Goal: Communication & Community: Answer question/provide support

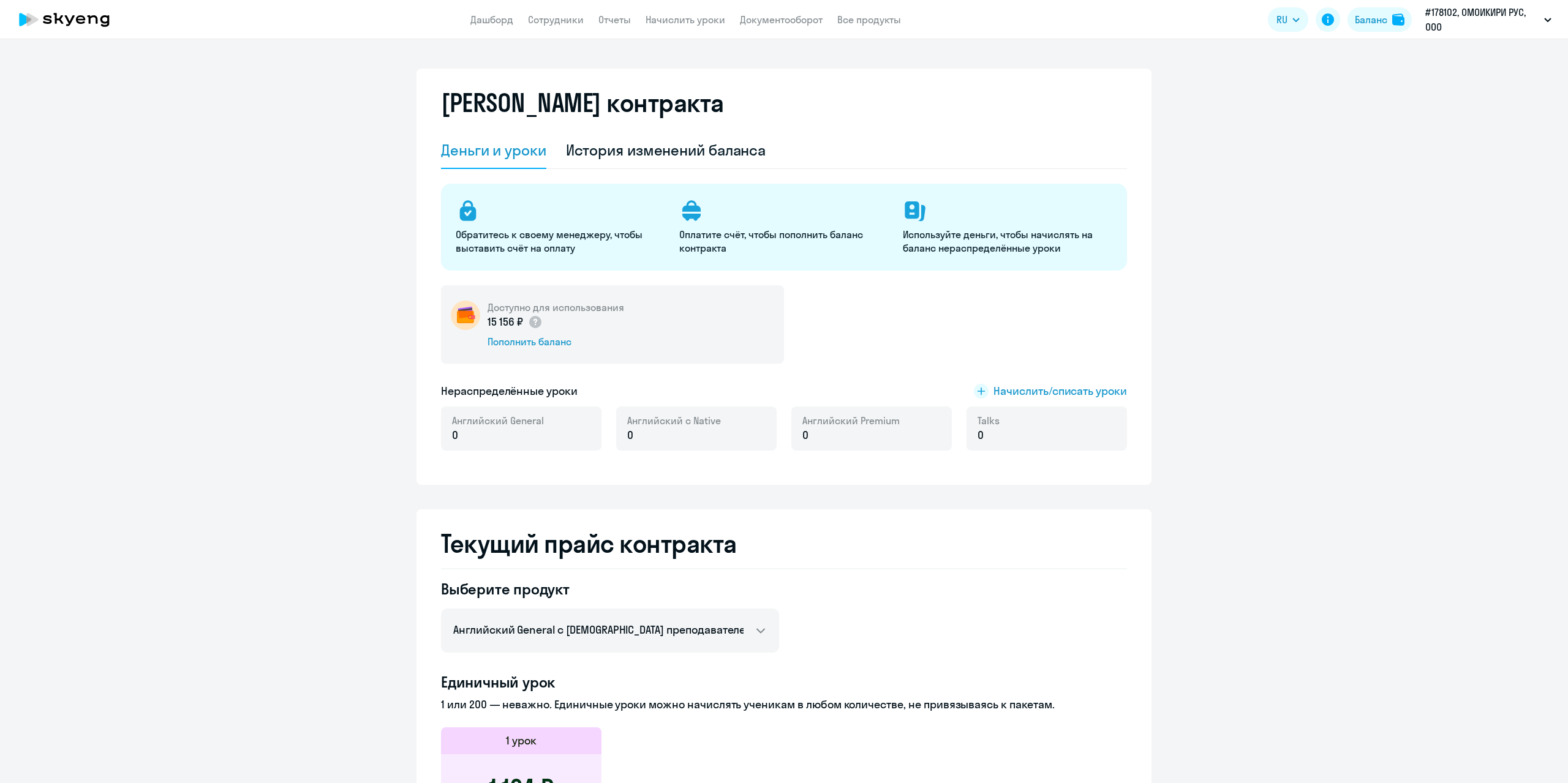
select select "english_adult_not_native_speaker"
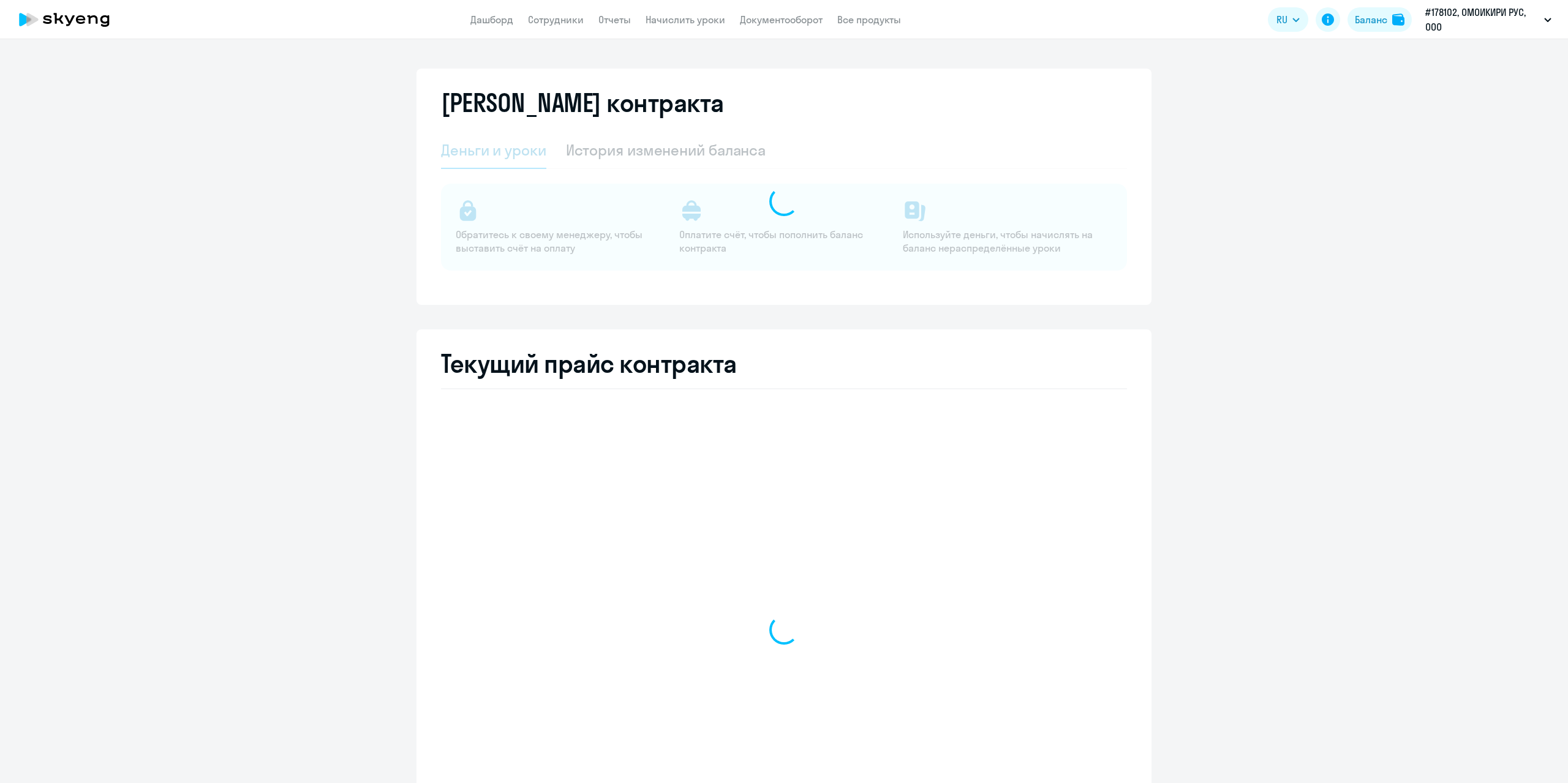
select select "english_adult_not_native_speaker"
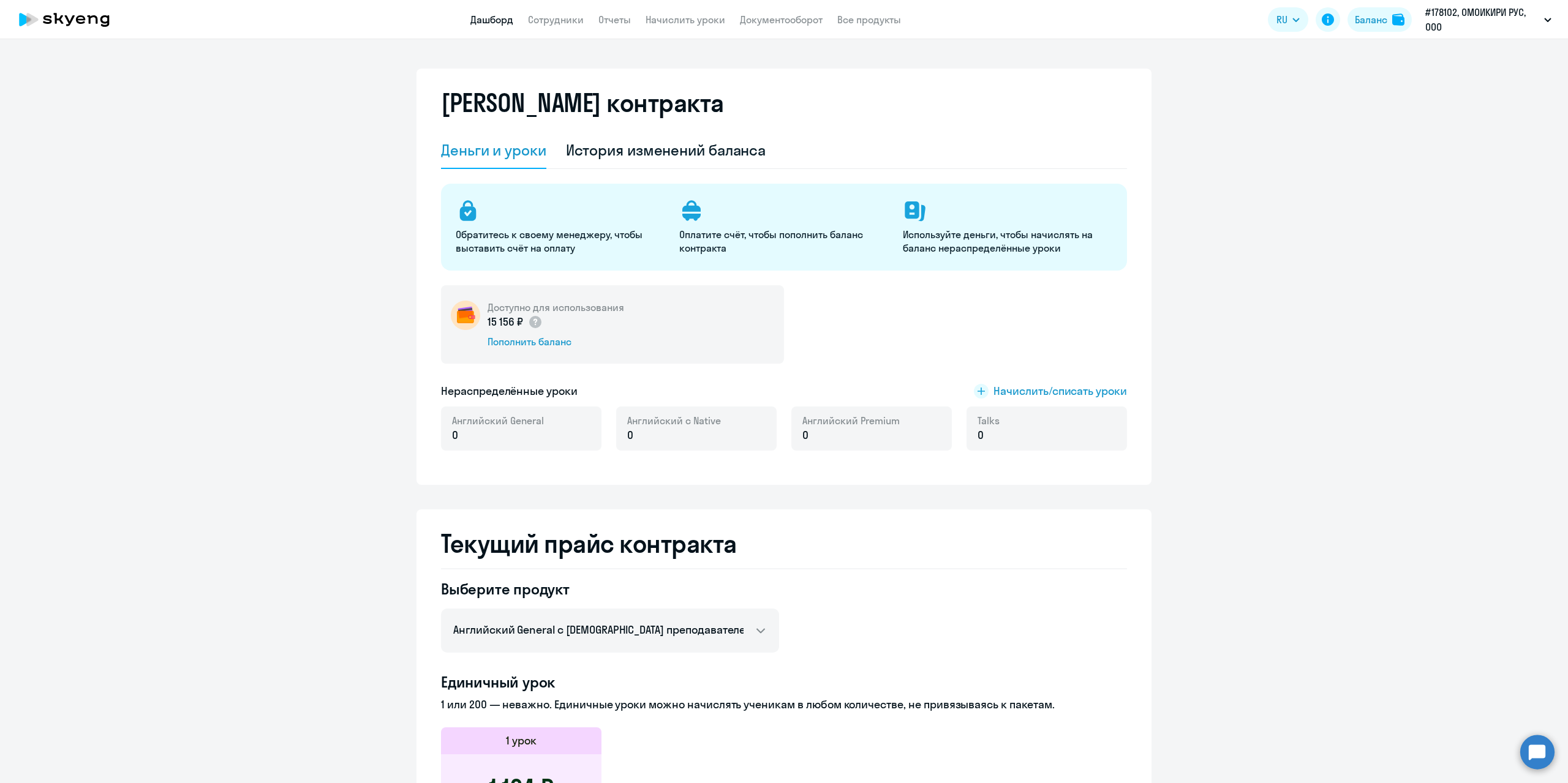
click at [501, 21] on link "Дашборд" at bounding box center [491, 20] width 43 height 12
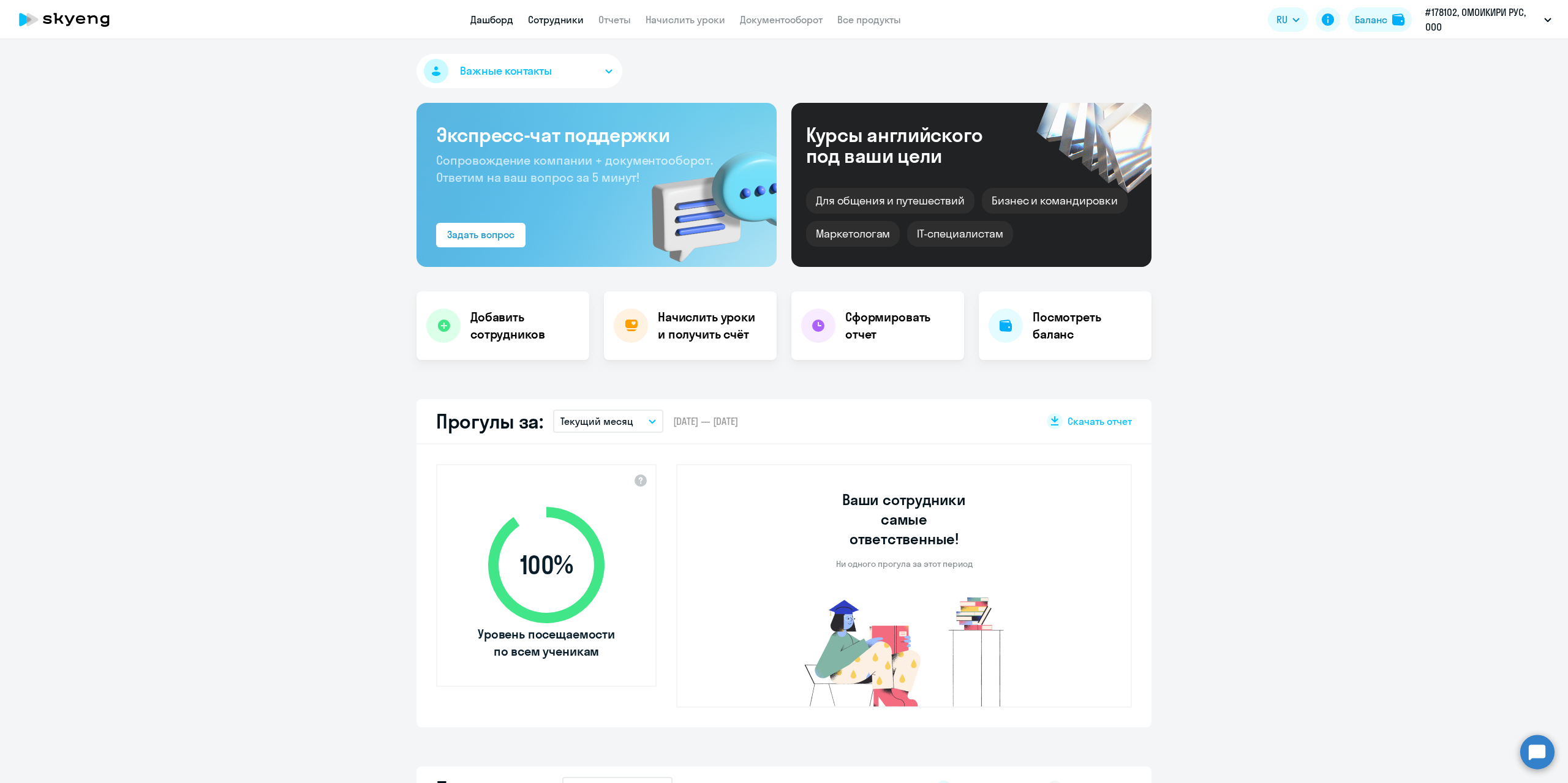
click at [562, 17] on link "Сотрудники" at bounding box center [556, 20] width 56 height 12
select select "30"
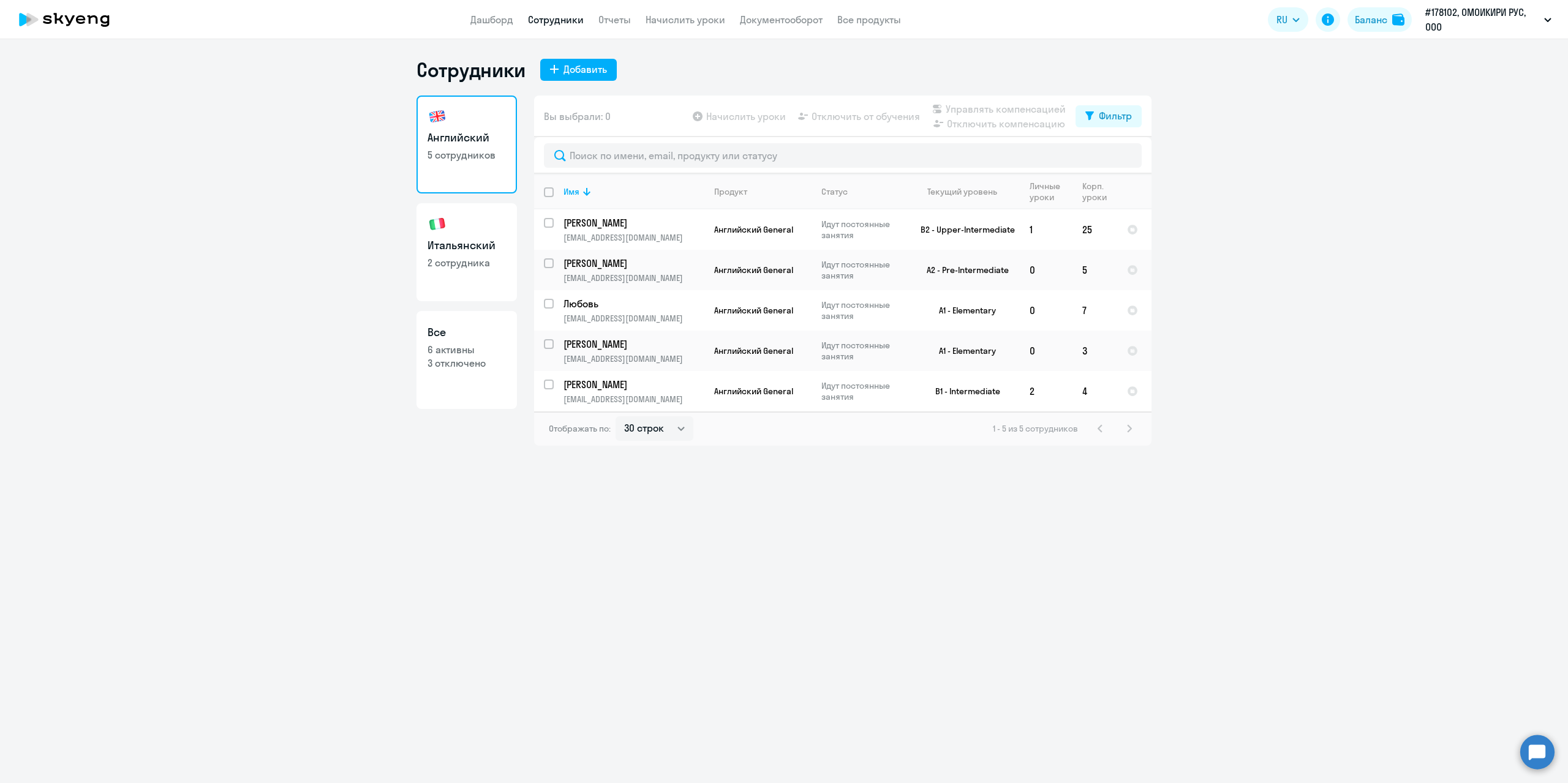
click at [1541, 761] on circle at bounding box center [1537, 751] width 34 height 34
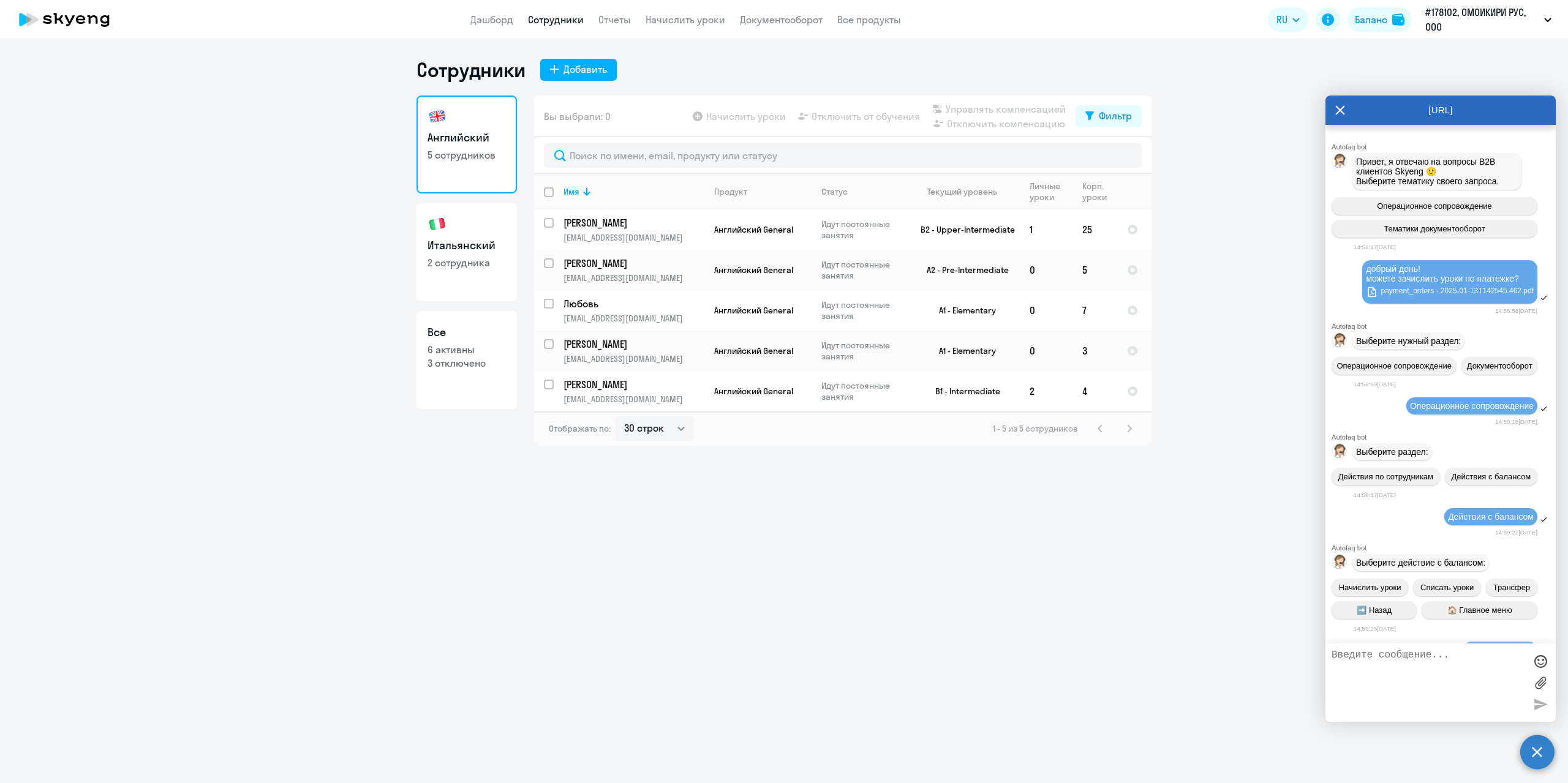
scroll to position [11314, 0]
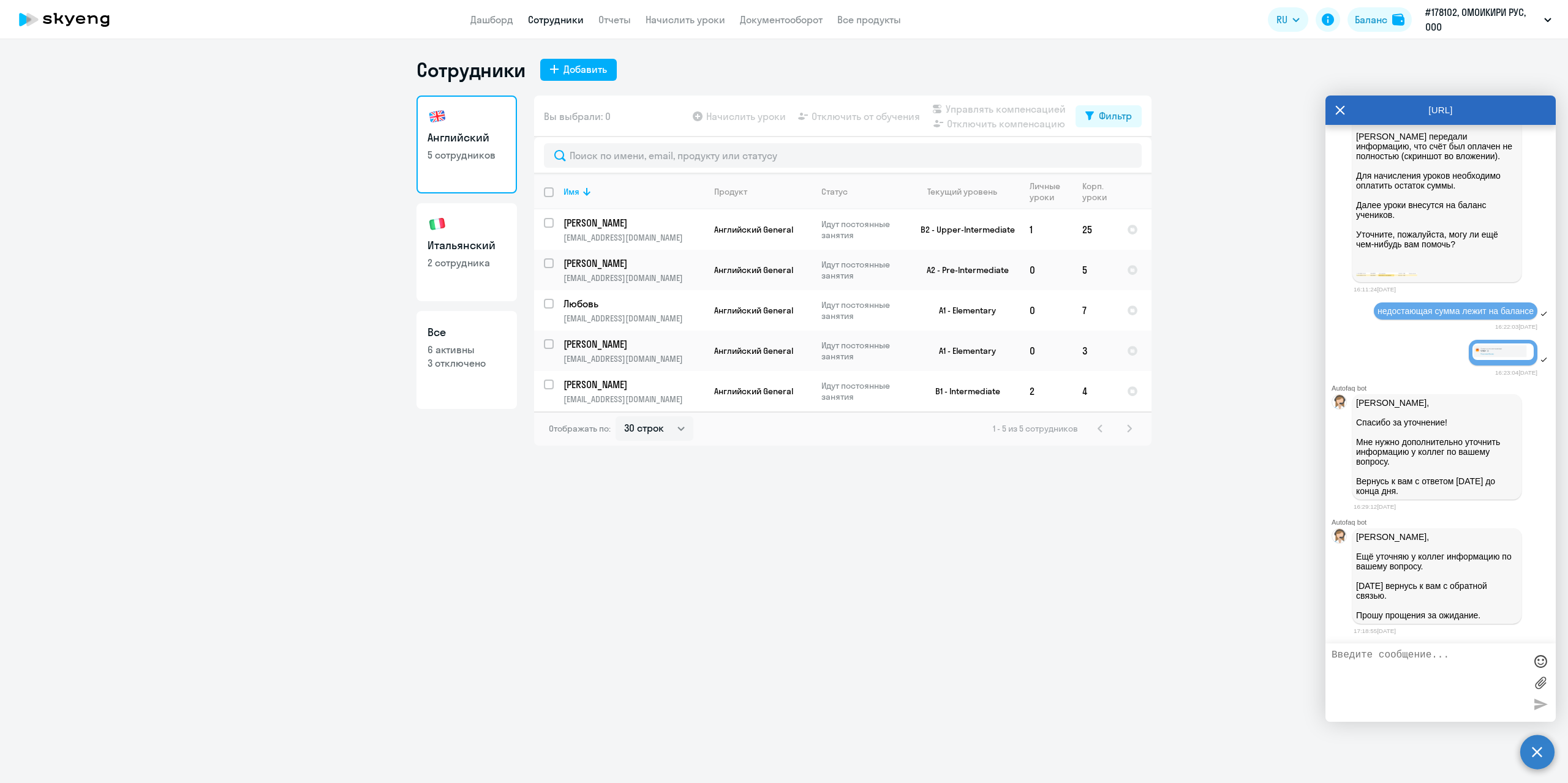
click at [1385, 677] on textarea at bounding box center [1428, 682] width 194 height 66
type textarea "d"
type textarea "вы так и не справились с арифметикой?"
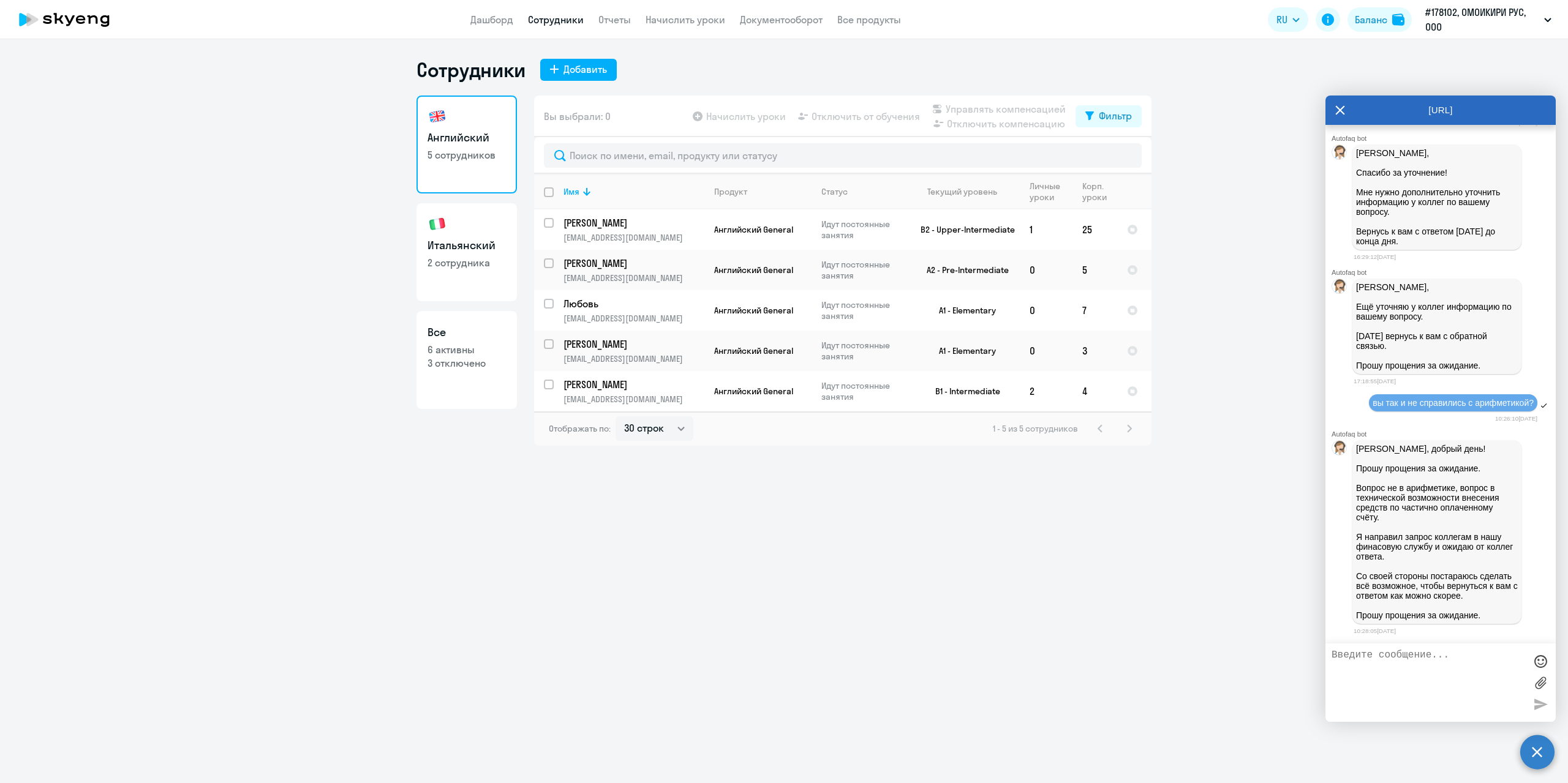
scroll to position [11584, 0]
